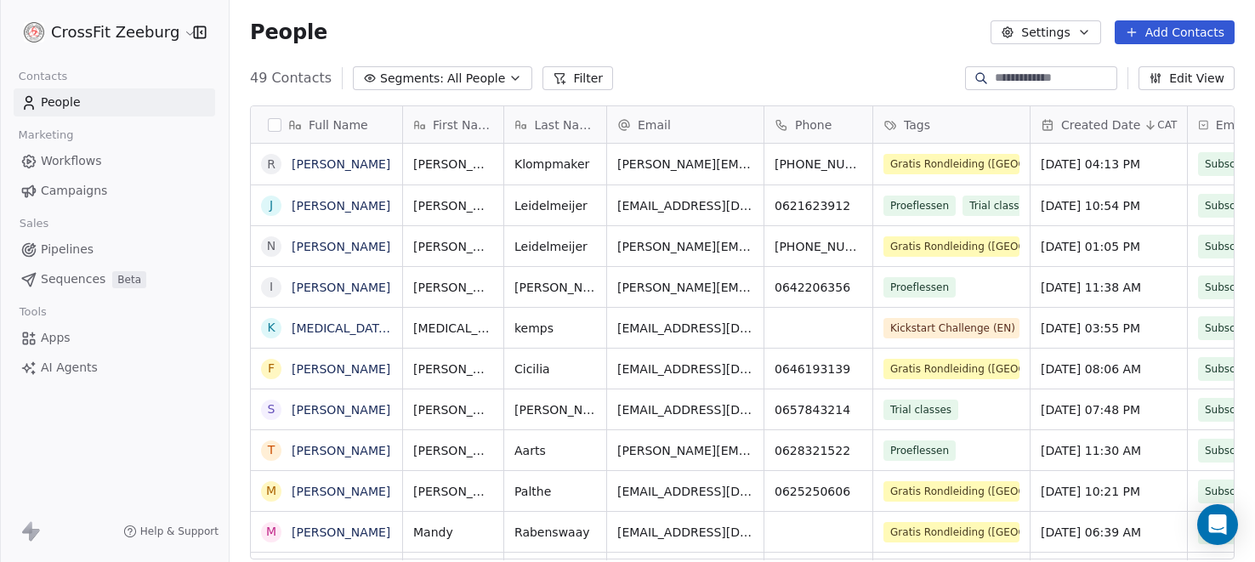
scroll to position [494, 1025]
click at [365, 203] on link "[PERSON_NAME]" at bounding box center [341, 206] width 99 height 14
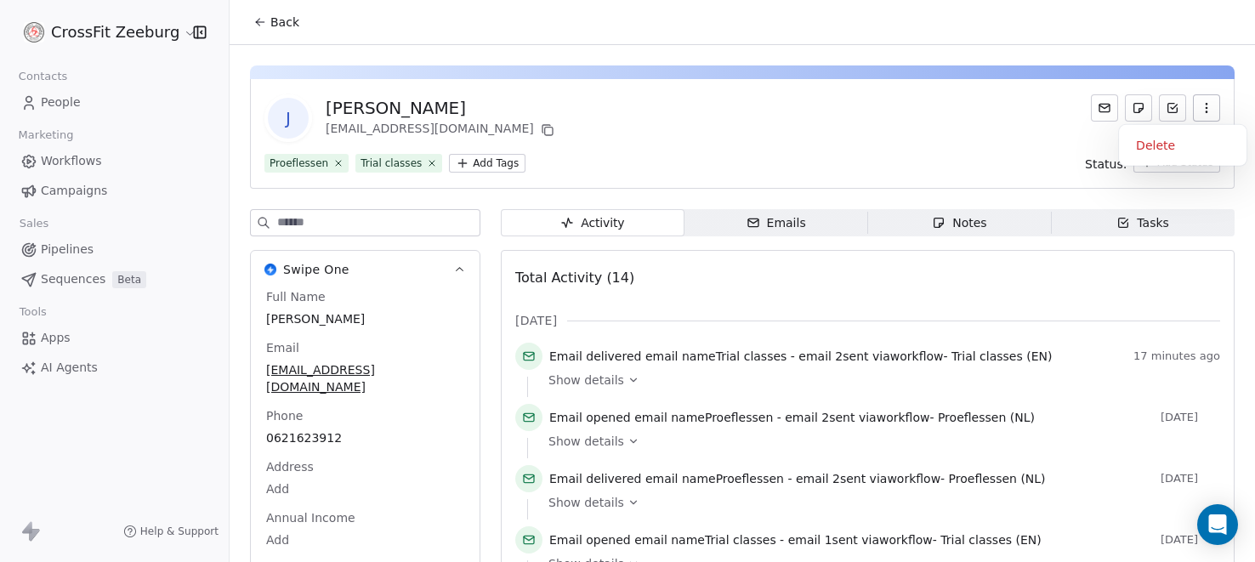
click at [1215, 105] on button "button" at bounding box center [1206, 107] width 27 height 27
click at [1163, 144] on div "Delete" at bounding box center [1183, 145] width 114 height 27
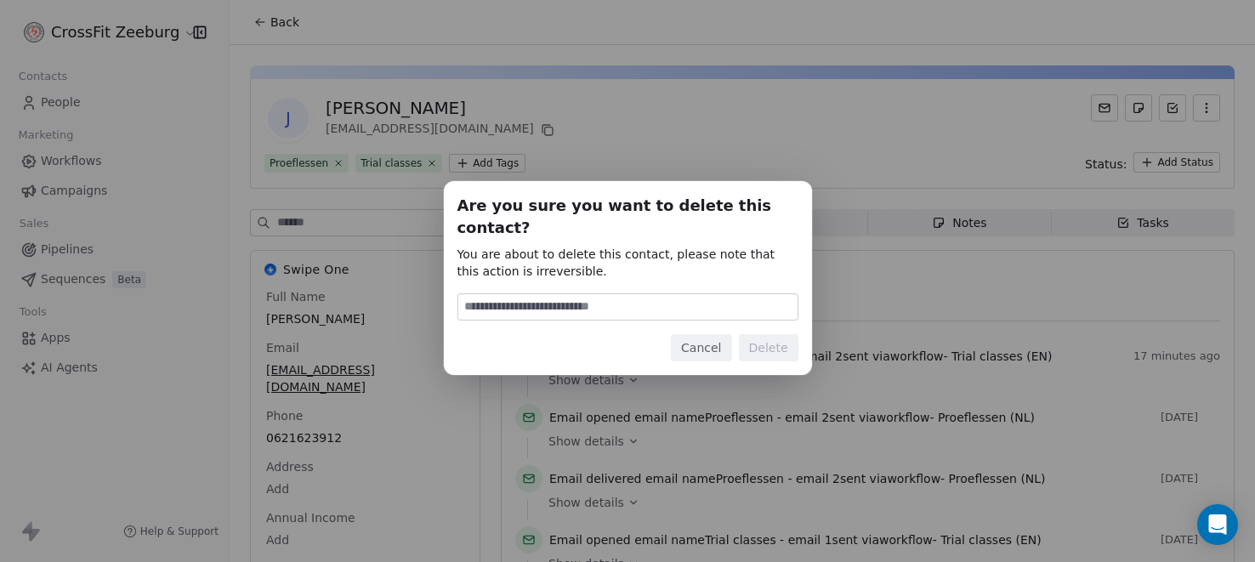
click at [717, 294] on input at bounding box center [627, 307] width 339 height 26
type input "******"
click at [766, 334] on button "Delete" at bounding box center [769, 347] width 60 height 27
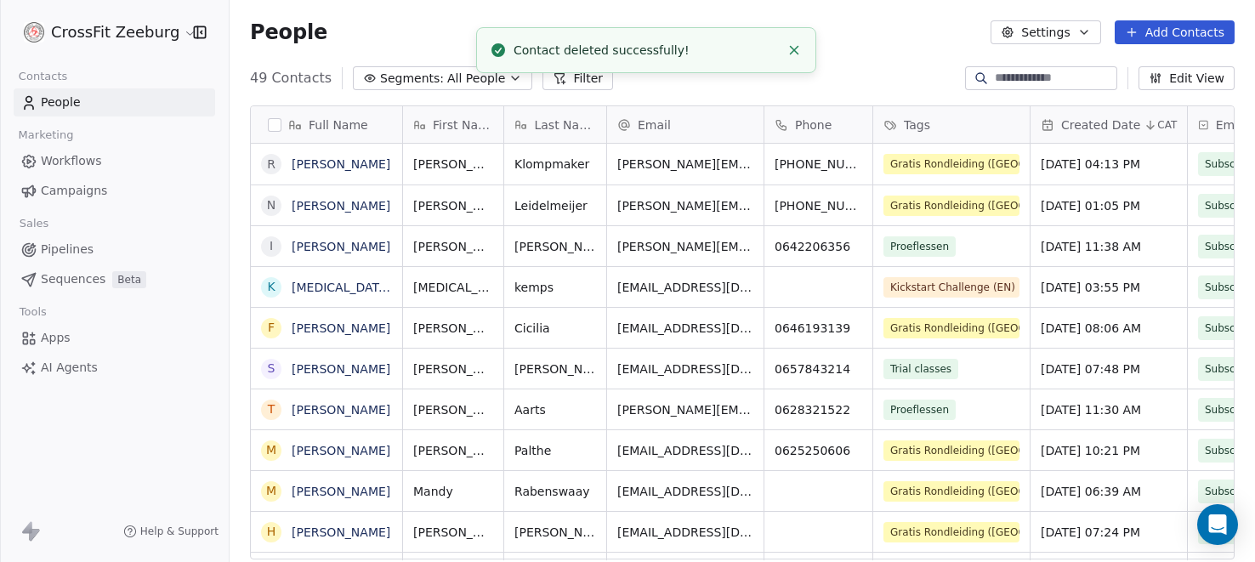
scroll to position [494, 1025]
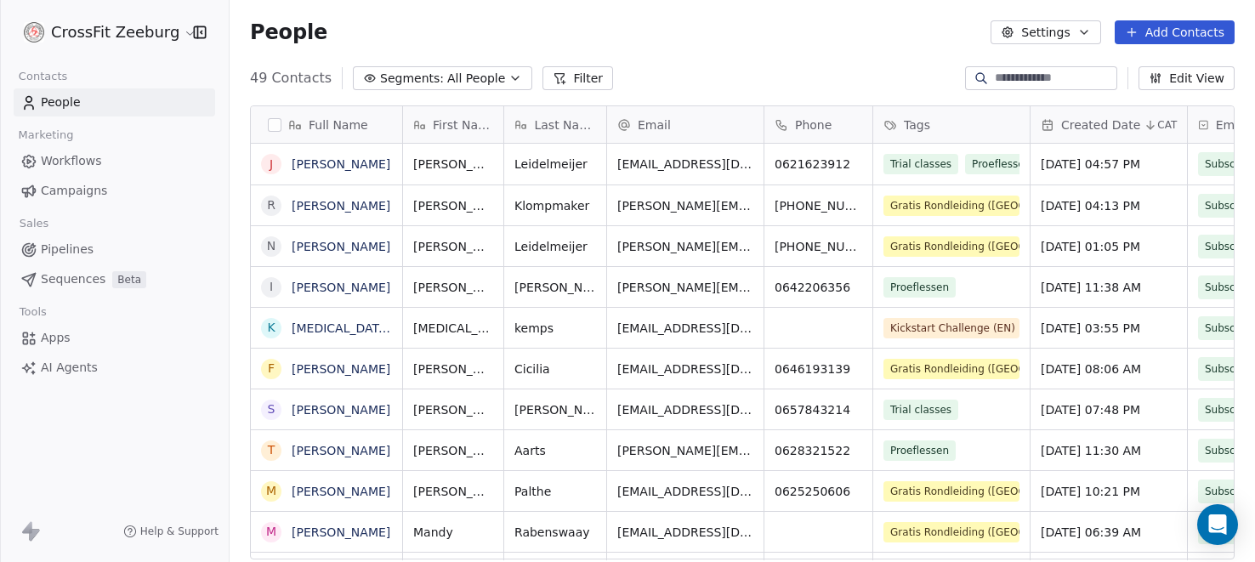
click at [84, 162] on span "Workflows" at bounding box center [71, 161] width 61 height 18
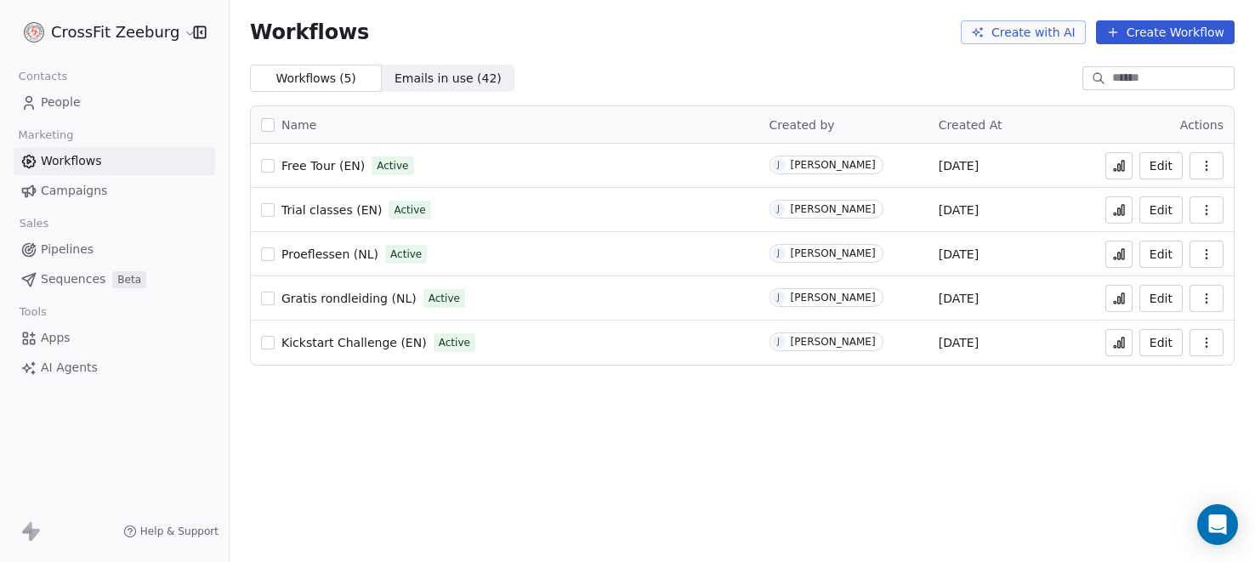
click at [334, 208] on span "Trial classes (EN)" at bounding box center [331, 210] width 100 height 14
click at [327, 253] on span "Proeflessen (NL)" at bounding box center [329, 254] width 97 height 14
click at [60, 105] on span "People" at bounding box center [61, 103] width 40 height 18
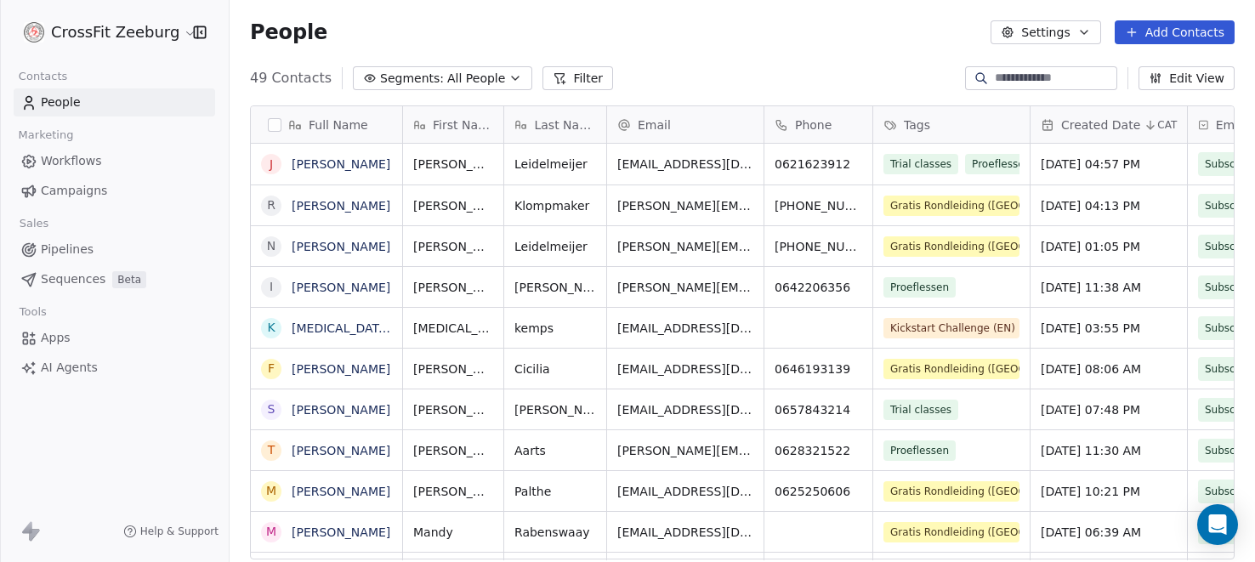
scroll to position [494, 1025]
click at [345, 165] on link "[PERSON_NAME]" at bounding box center [341, 164] width 99 height 14
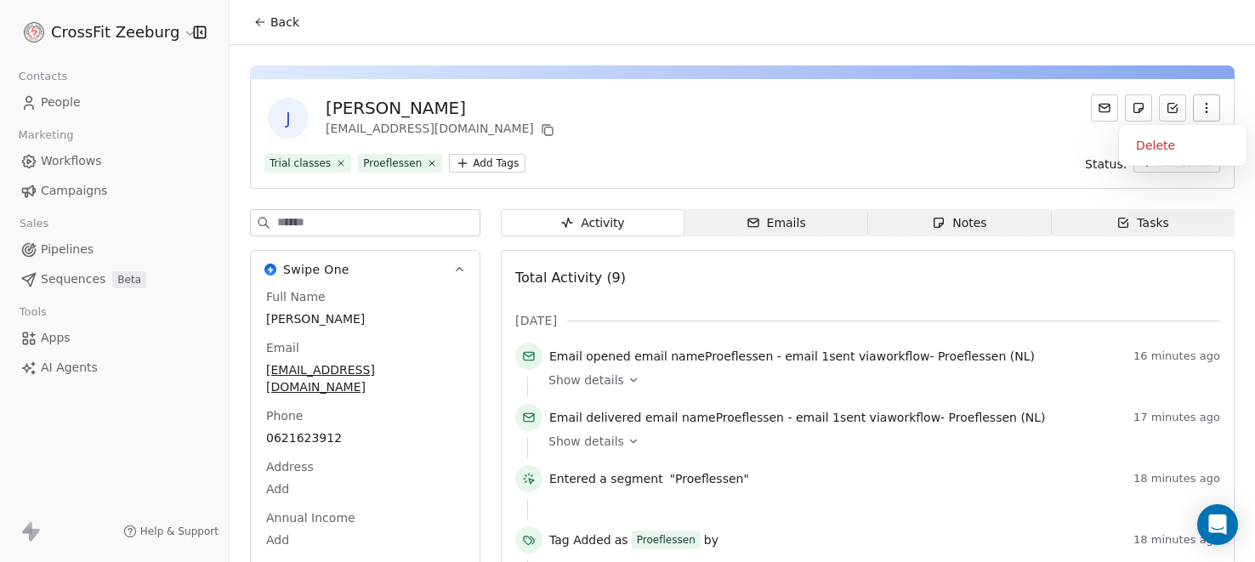
click at [1204, 110] on icon "button" at bounding box center [1207, 108] width 14 height 14
click at [1151, 142] on div "Delete" at bounding box center [1183, 145] width 114 height 27
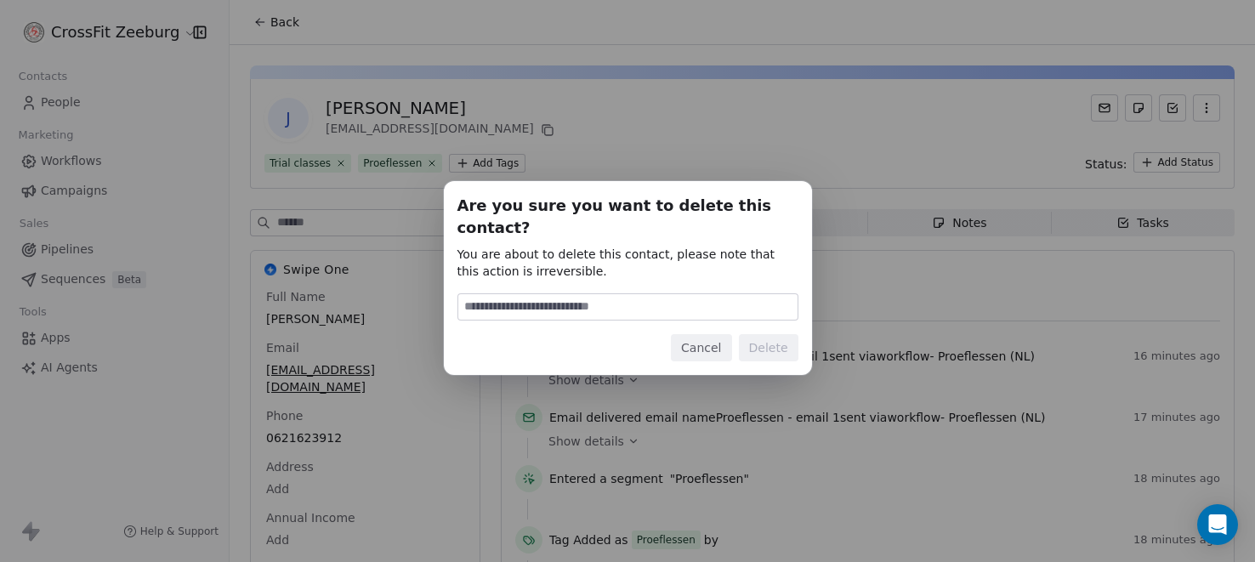
click at [722, 294] on input at bounding box center [627, 307] width 339 height 26
type input "******"
click at [773, 339] on button "Delete" at bounding box center [769, 347] width 60 height 27
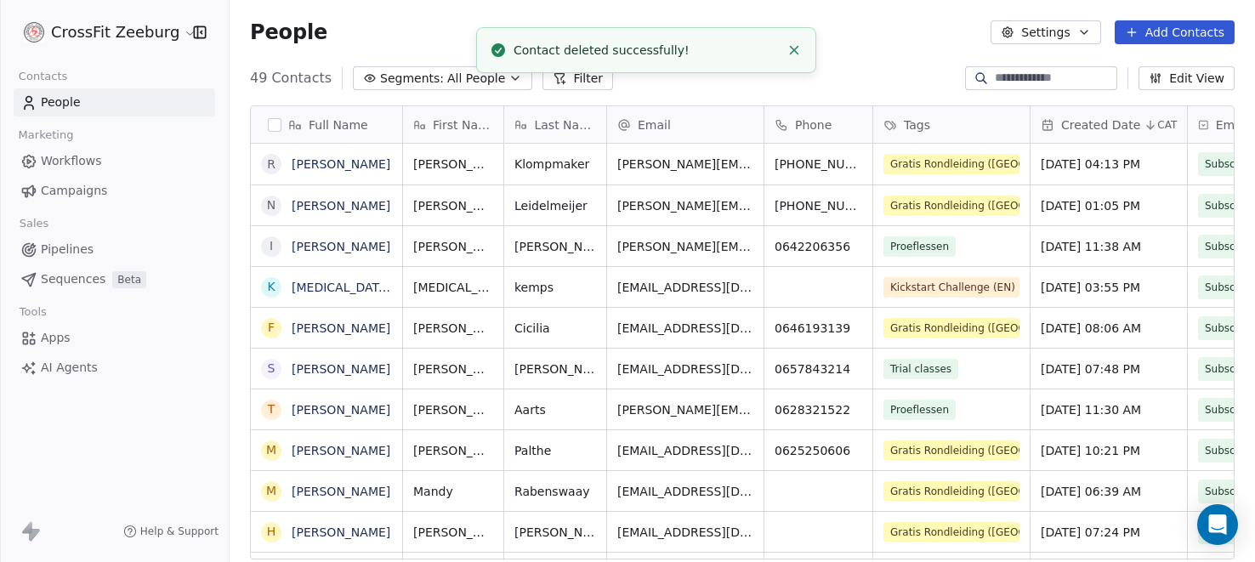
scroll to position [494, 1025]
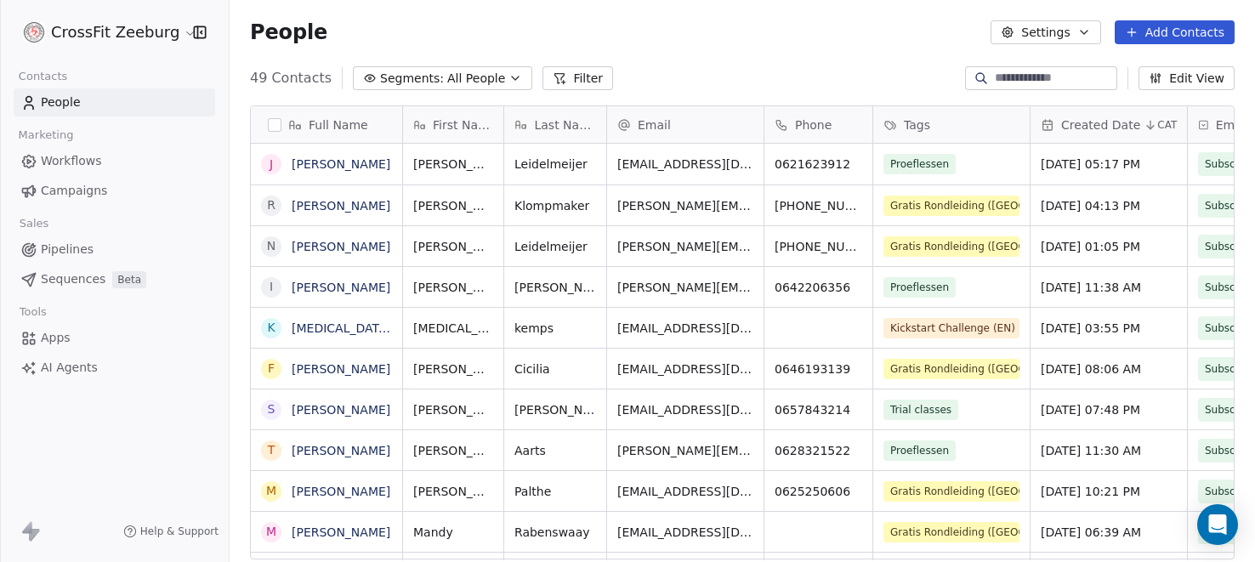
click at [77, 158] on span "Workflows" at bounding box center [71, 161] width 61 height 18
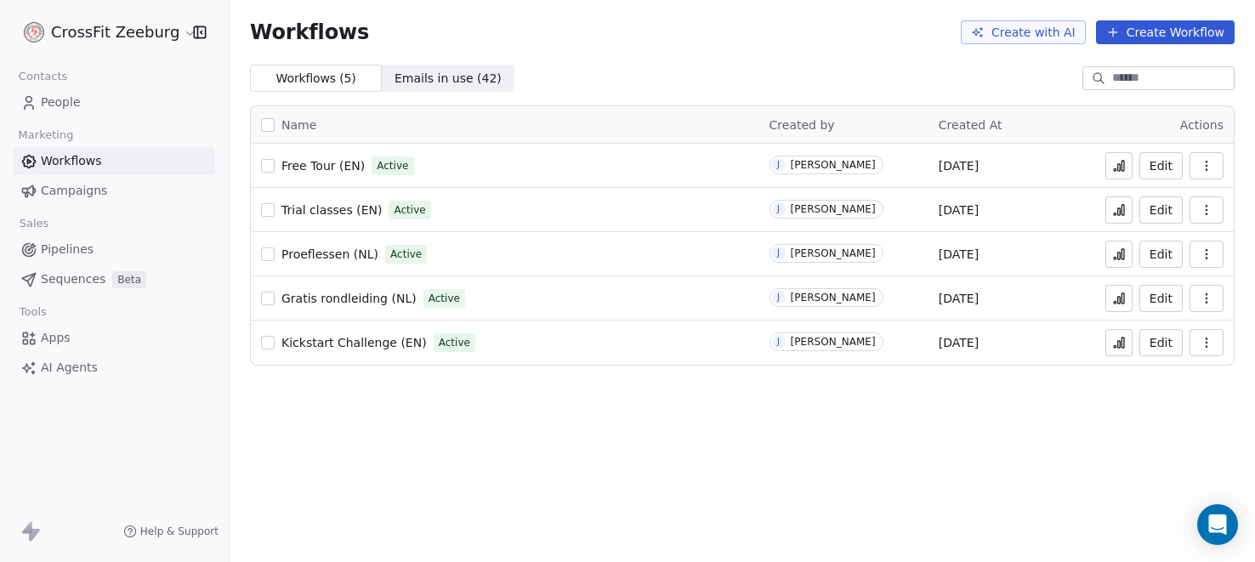
click at [317, 254] on span "Proeflessen (NL)" at bounding box center [329, 254] width 97 height 14
click at [319, 210] on span "Trial classes (EN)" at bounding box center [331, 210] width 100 height 14
click at [72, 102] on span "People" at bounding box center [61, 103] width 40 height 18
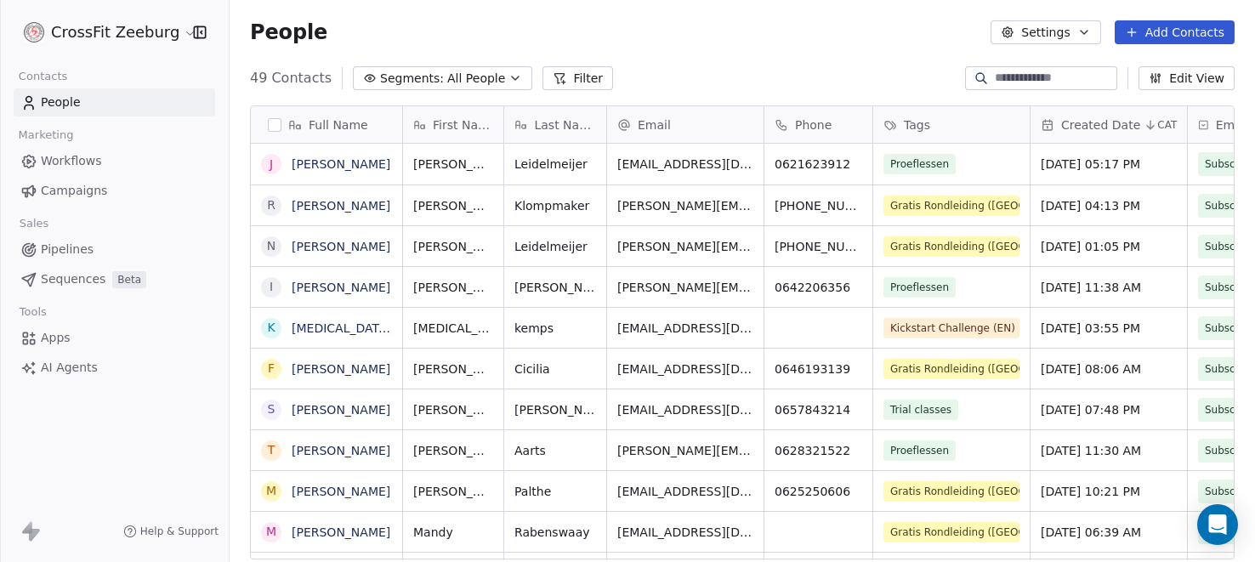
scroll to position [494, 1025]
click at [64, 105] on span "People" at bounding box center [61, 103] width 40 height 18
click at [77, 167] on span "Workflows" at bounding box center [71, 161] width 61 height 18
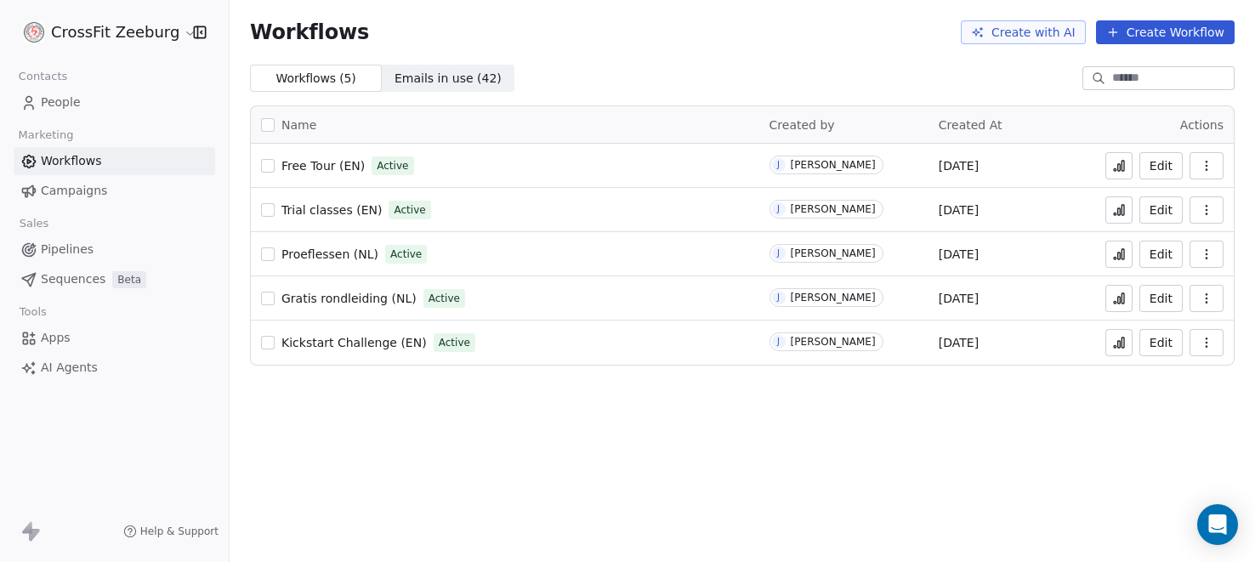
click at [69, 102] on span "People" at bounding box center [61, 103] width 40 height 18
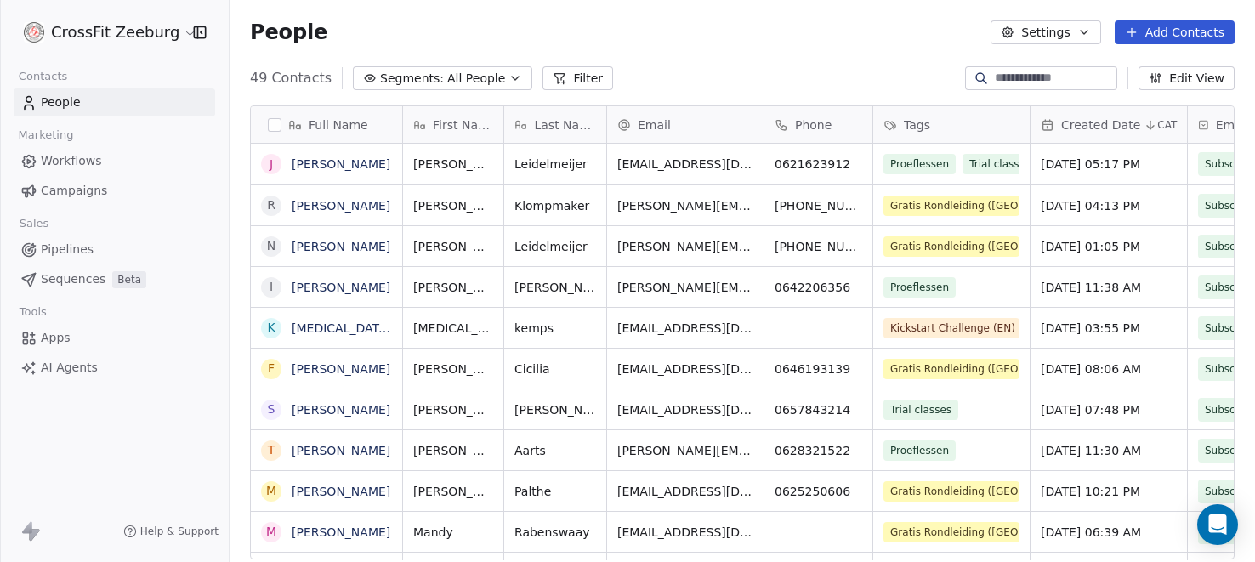
scroll to position [494, 1025]
